Goal: Find specific page/section: Find specific page/section

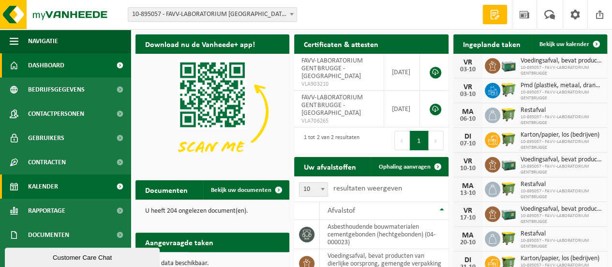
click at [51, 191] on span "Kalender" at bounding box center [43, 186] width 30 height 24
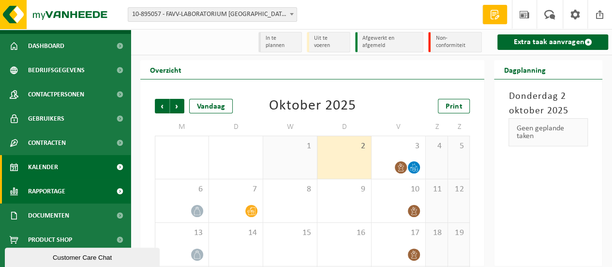
scroll to position [28, 0]
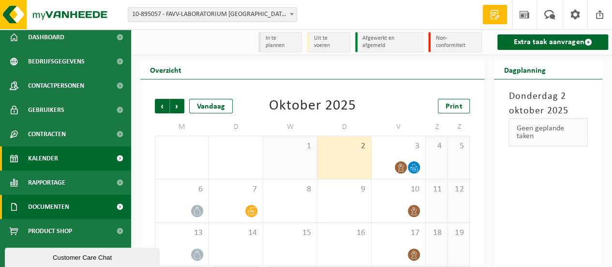
click at [53, 204] on span "Documenten" at bounding box center [48, 207] width 41 height 24
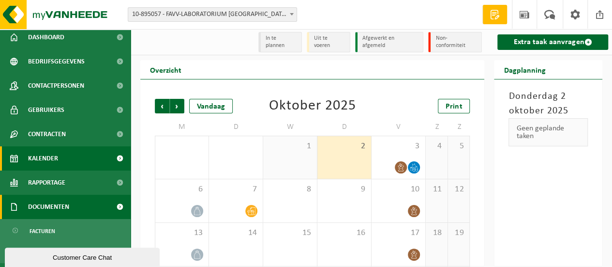
click at [52, 205] on span "Documenten" at bounding box center [48, 207] width 41 height 24
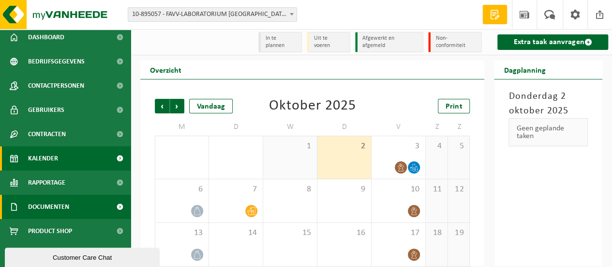
click at [52, 205] on span "Documenten" at bounding box center [48, 207] width 41 height 24
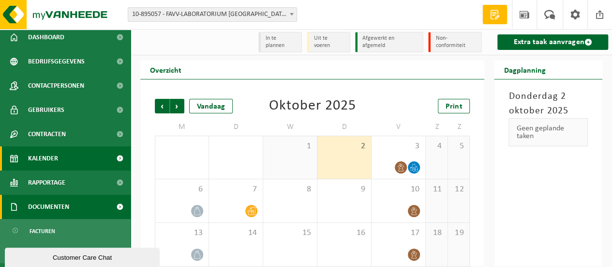
click at [110, 206] on span at bounding box center [120, 207] width 22 height 24
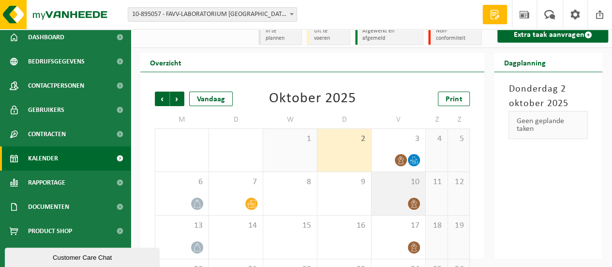
scroll to position [0, 0]
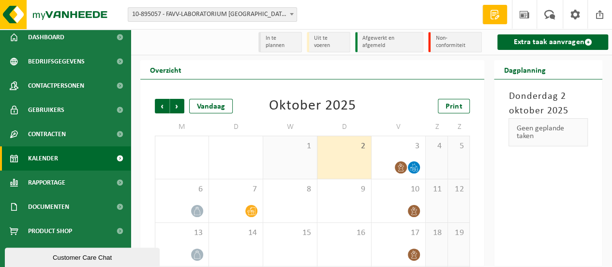
click at [274, 44] on li "In te plannen" at bounding box center [280, 42] width 44 height 20
click at [279, 41] on li "In te plannen" at bounding box center [280, 42] width 44 height 20
